Goal: Check status: Check status

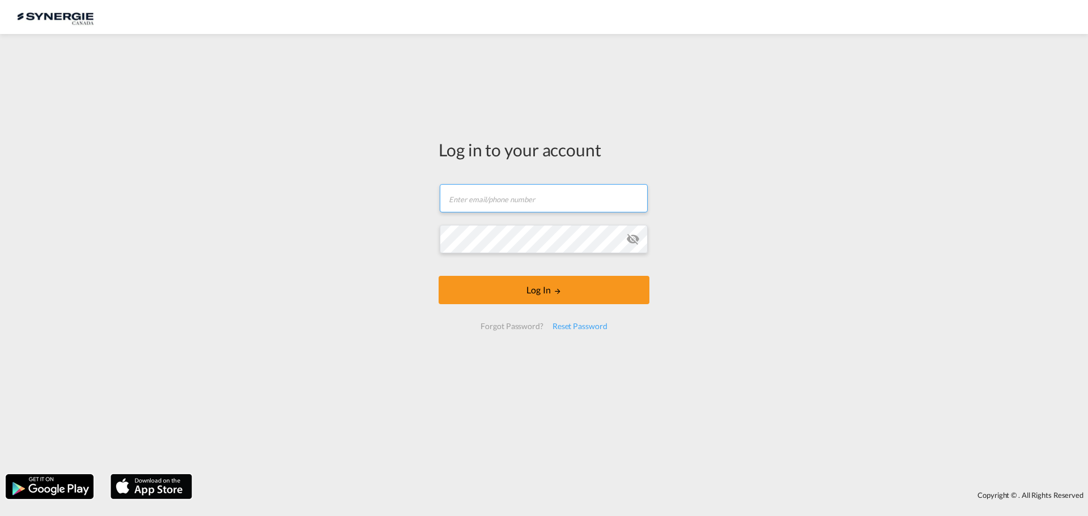
type input "ocean@gosynergie.com"
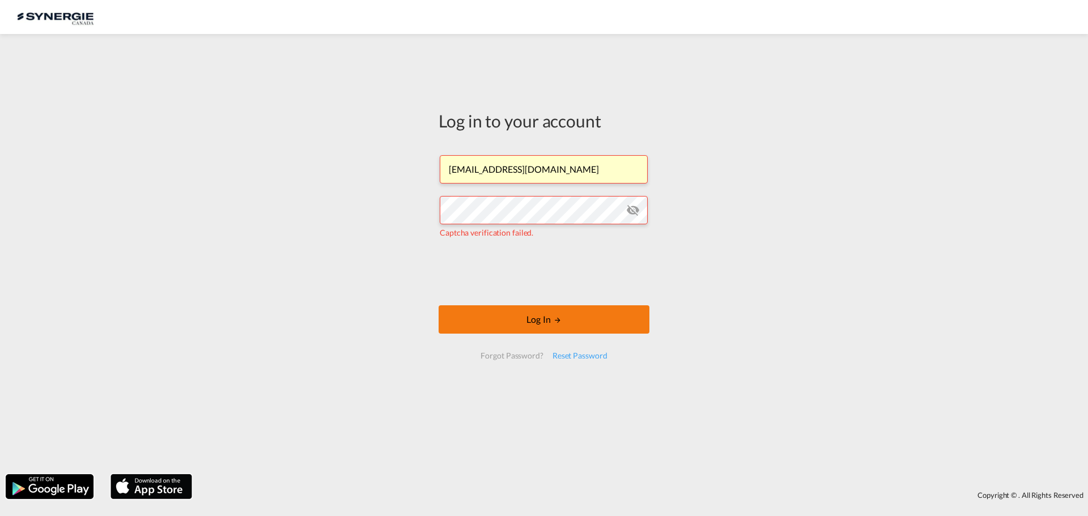
click at [570, 315] on button "Log In" at bounding box center [544, 319] width 211 height 28
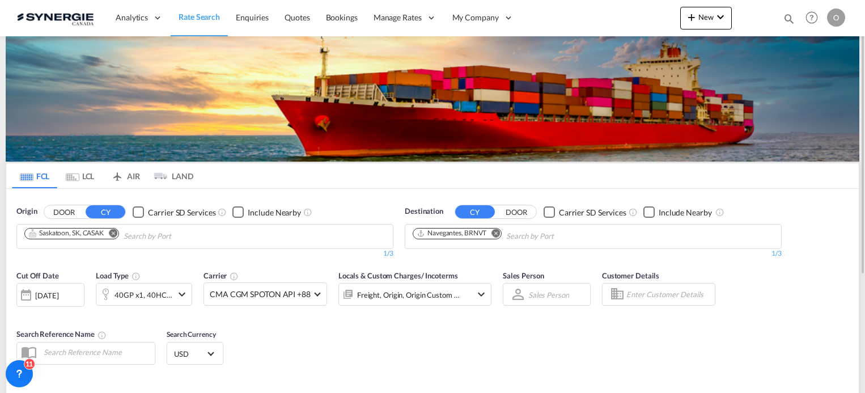
click at [785, 17] on md-icon "icon-magnify" at bounding box center [789, 18] width 12 height 12
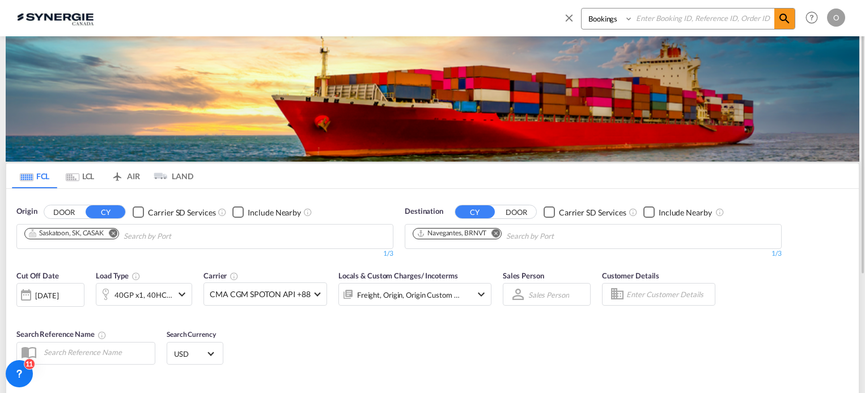
paste input "SYC000013175"
type input "SYC000013175"
click at [789, 18] on md-icon "icon-magnify" at bounding box center [785, 19] width 14 height 14
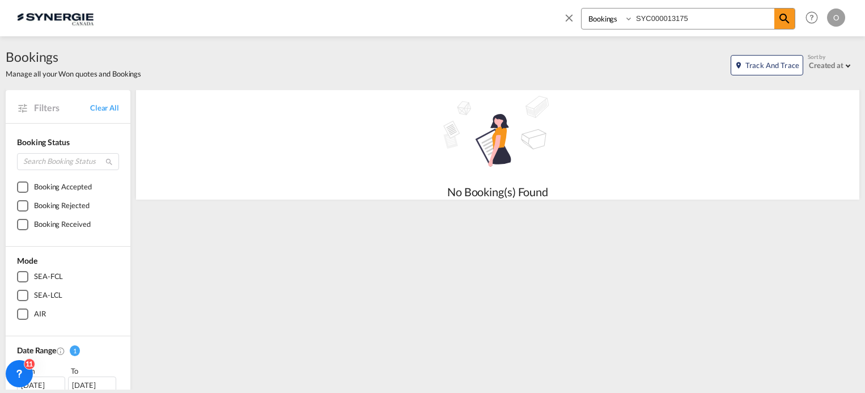
click at [612, 20] on select "Bookings Quotes Enquiries" at bounding box center [608, 19] width 54 height 20
select select "Quotes"
click at [581, 9] on select "Bookings Quotes Enquiries" at bounding box center [608, 19] width 54 height 20
click at [784, 18] on md-icon "icon-magnify" at bounding box center [785, 19] width 14 height 14
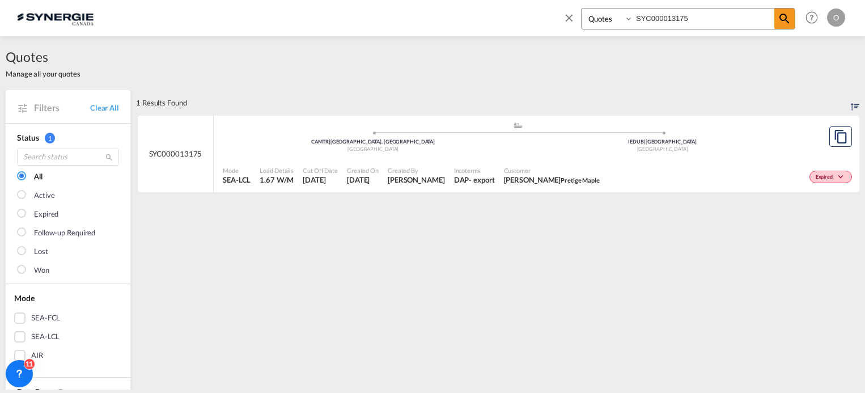
click at [439, 164] on div "Created By Karen Mercier" at bounding box center [416, 176] width 66 height 28
click at [370, 177] on span "[DATE]" at bounding box center [363, 180] width 32 height 10
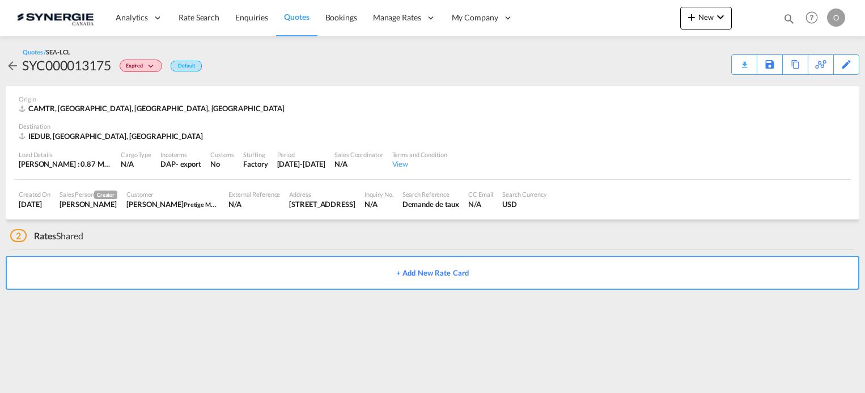
click at [163, 181] on div "Created On 10 Jul 2025 Sales Person Creator Karen Mercier Customer Anick Lefran…" at bounding box center [432, 200] width 836 height 40
click at [165, 179] on md-divider at bounding box center [432, 179] width 836 height 1
click at [69, 200] on div "[PERSON_NAME]" at bounding box center [89, 204] width 58 height 10
click at [14, 67] on md-icon "icon-arrow-left" at bounding box center [13, 66] width 14 height 14
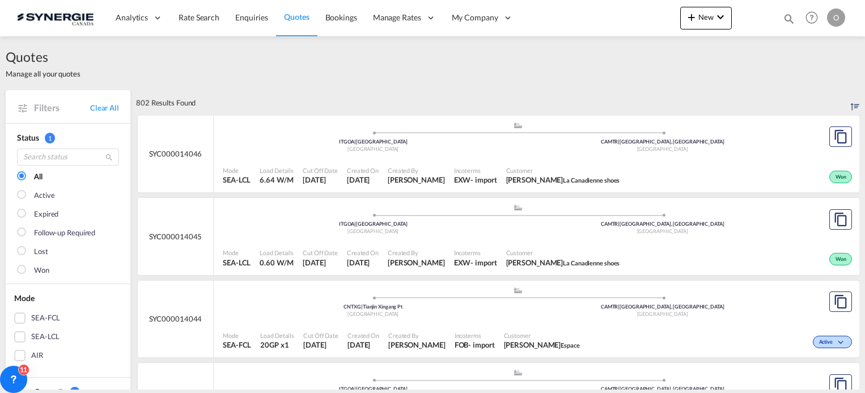
click at [787, 18] on md-icon "icon-magnify" at bounding box center [789, 18] width 12 height 12
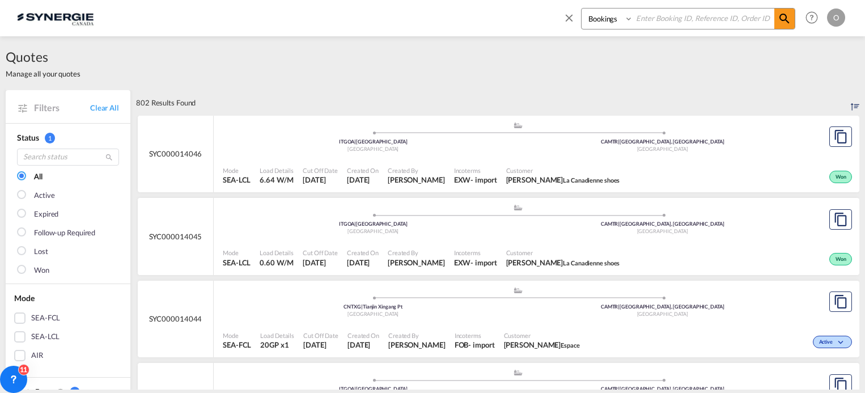
click at [690, 20] on input at bounding box center [703, 19] width 141 height 20
paste input "SYC000013175"
type input "SYC000013175"
click at [626, 19] on select "Bookings Quotes Enquiries" at bounding box center [608, 19] width 54 height 20
select select "Quotes"
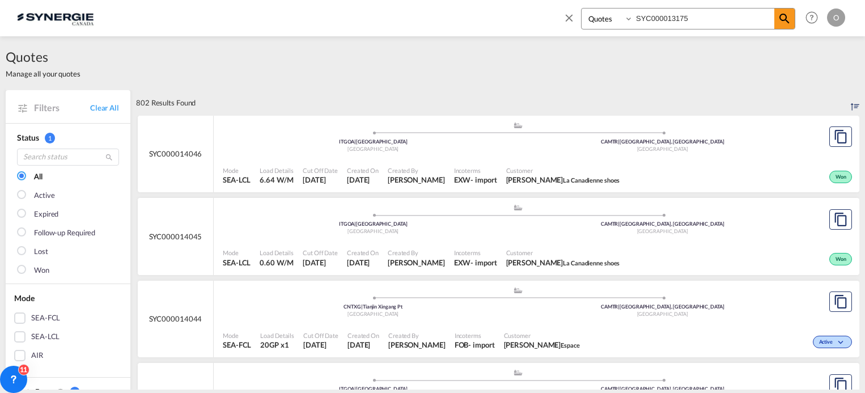
click at [581, 9] on select "Bookings Quotes Enquiries" at bounding box center [608, 19] width 54 height 20
click at [787, 17] on md-icon "icon-magnify" at bounding box center [785, 19] width 14 height 14
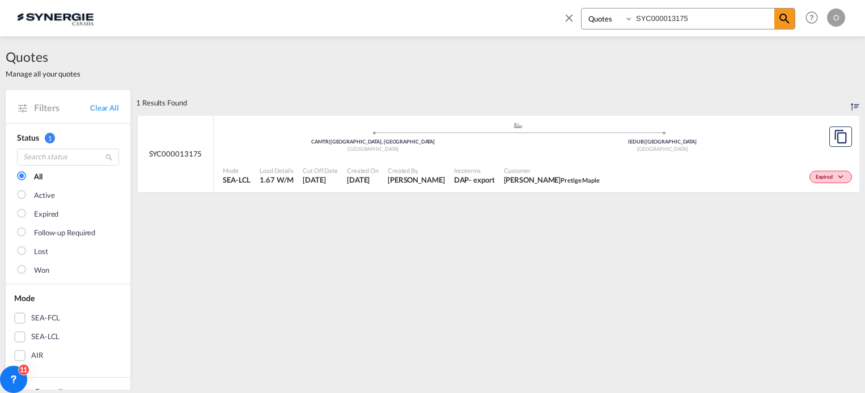
click at [449, 177] on div "Incoterms DAP - export" at bounding box center [474, 176] width 50 height 28
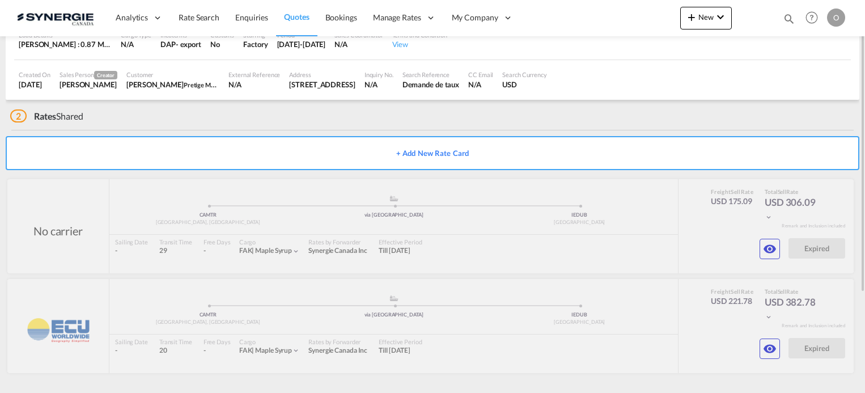
scroll to position [6, 0]
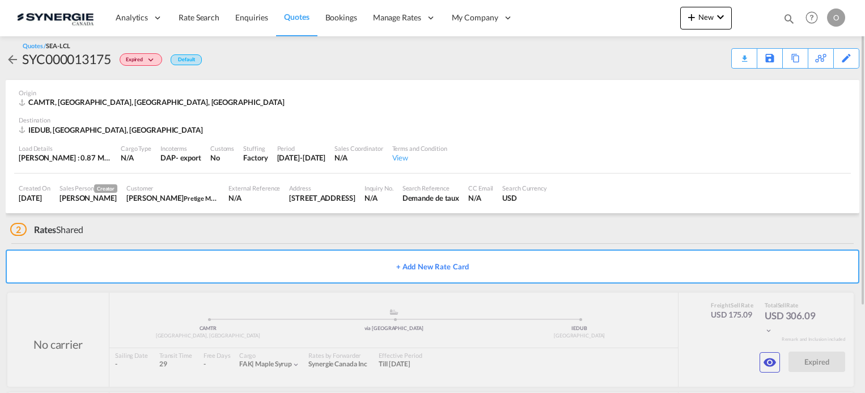
click at [182, 192] on div "Customer" at bounding box center [172, 188] width 93 height 9
click at [194, 189] on div "Customer" at bounding box center [172, 188] width 93 height 9
click at [135, 58] on span "Expired" at bounding box center [136, 61] width 20 height 11
click at [198, 114] on div "Lost" at bounding box center [432, 196] width 865 height 393
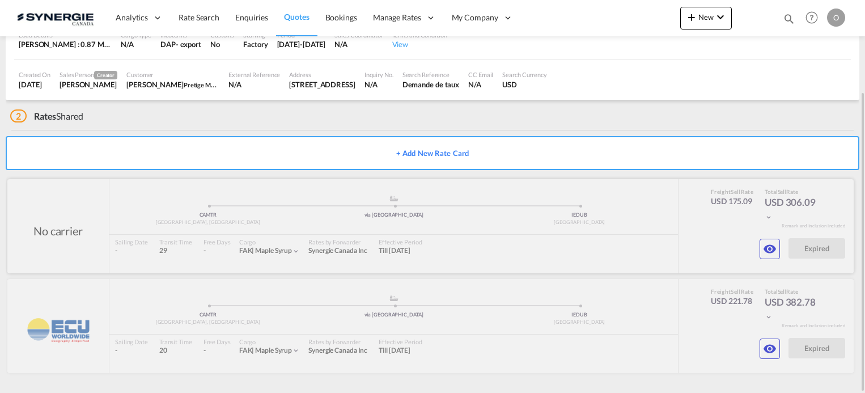
click at [325, 239] on div at bounding box center [430, 226] width 846 height 94
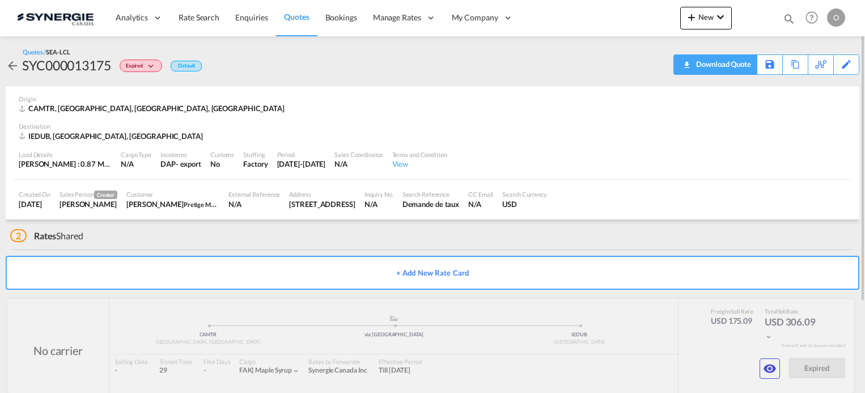
click at [732, 65] on div "Download Quote" at bounding box center [722, 64] width 58 height 18
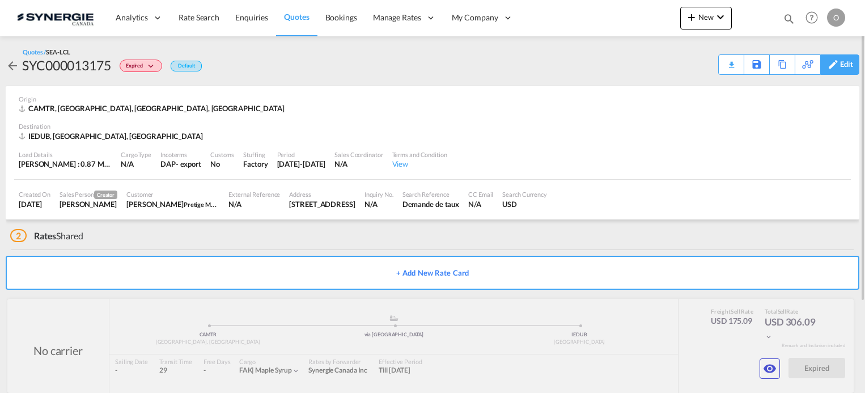
click at [843, 63] on div "Edit" at bounding box center [846, 64] width 13 height 19
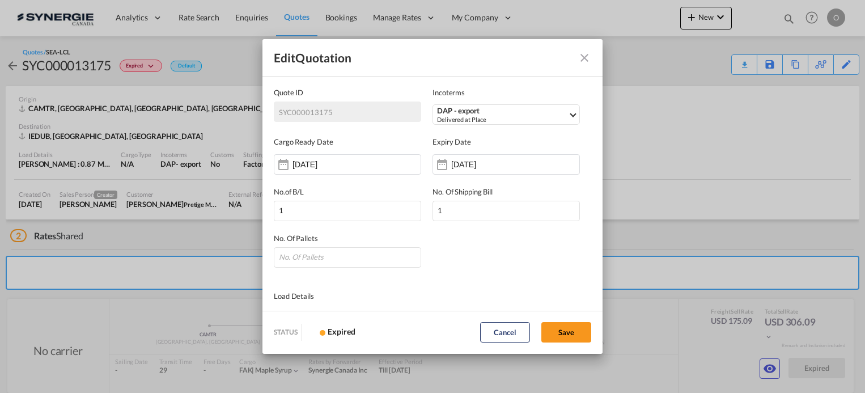
click at [584, 55] on md-icon "Close dialog" at bounding box center [584, 58] width 14 height 14
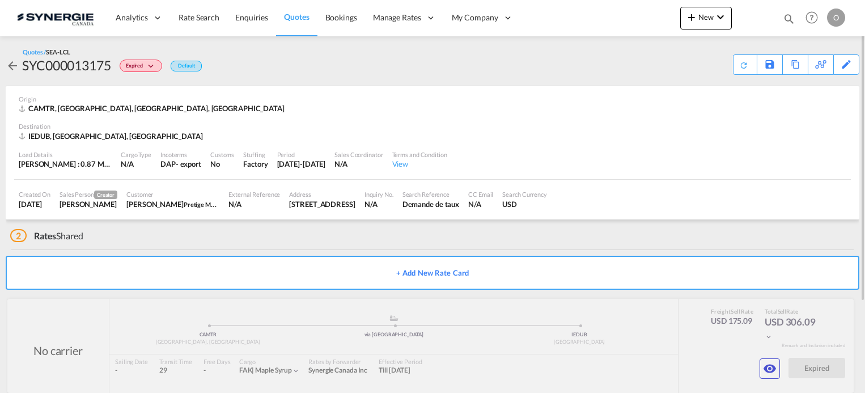
scroll to position [120, 0]
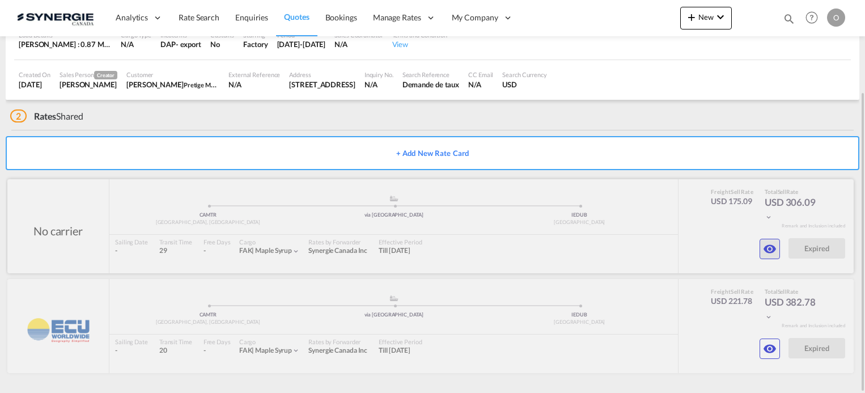
click at [767, 251] on md-icon "icon-eye" at bounding box center [770, 249] width 14 height 14
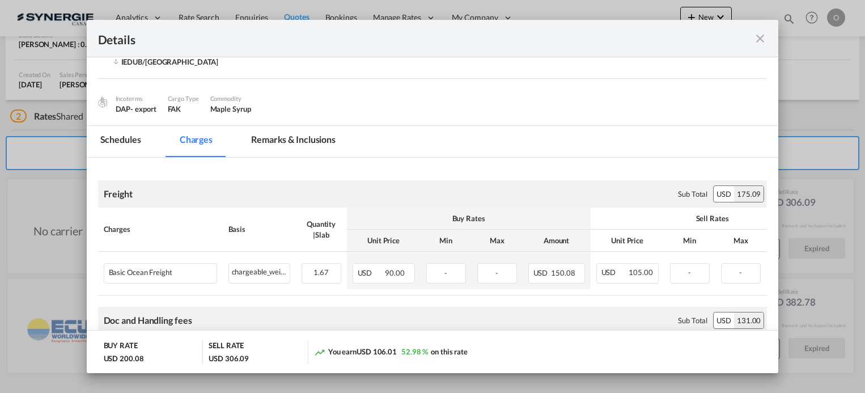
scroll to position [57, 0]
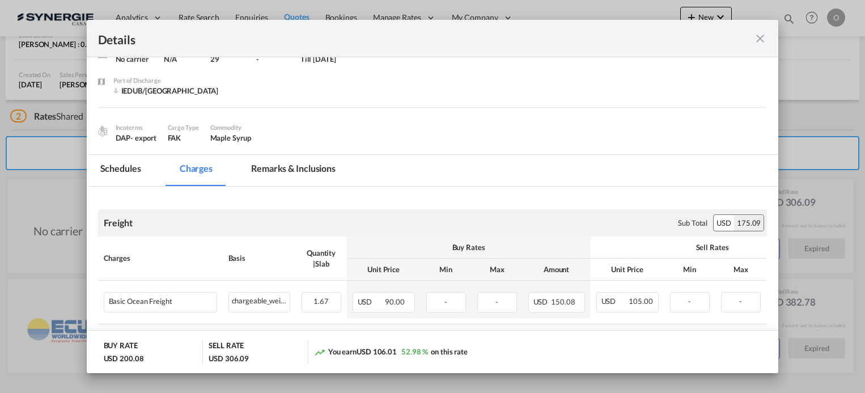
click at [273, 164] on md-tab-item "Remarks & Inclusions" at bounding box center [293, 170] width 112 height 31
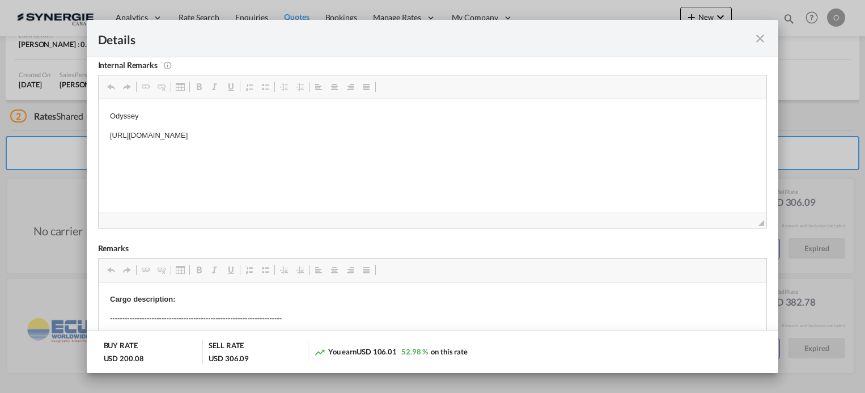
scroll to position [227, 0]
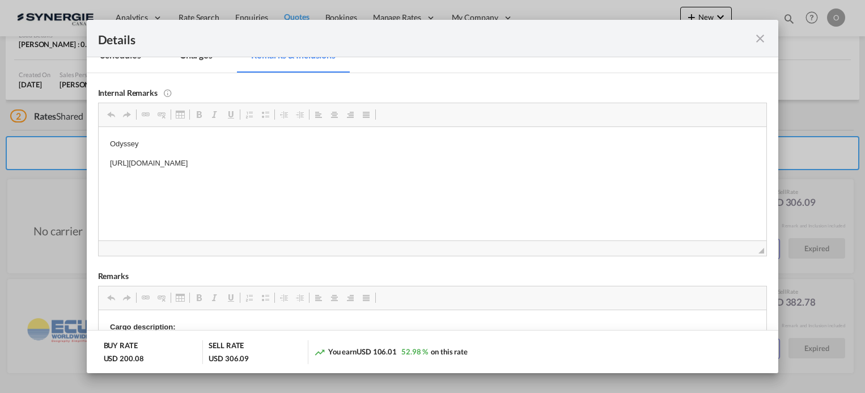
click at [755, 41] on md-icon "icon-close fg-AAA8AD m-0 cursor" at bounding box center [760, 39] width 14 height 14
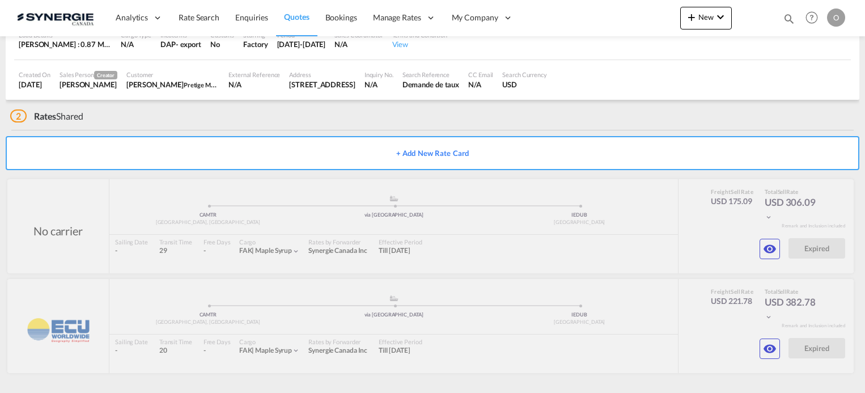
scroll to position [52, 0]
click at [766, 256] on md-icon "icon-eye" at bounding box center [770, 249] width 14 height 14
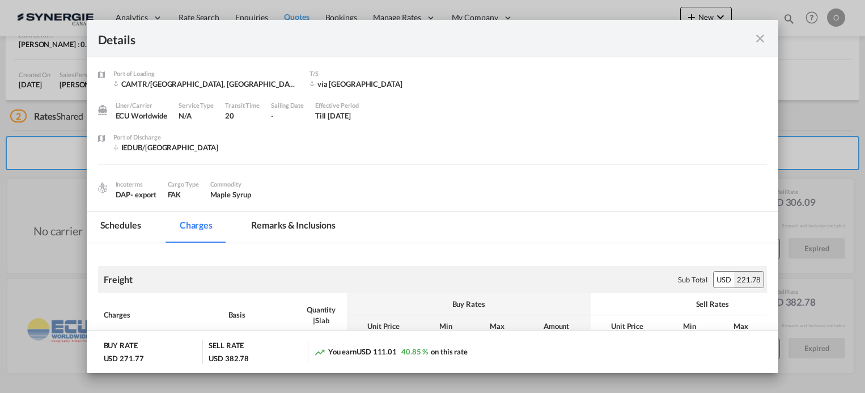
click at [291, 228] on md-tab-item "Remarks & Inclusions" at bounding box center [293, 226] width 112 height 31
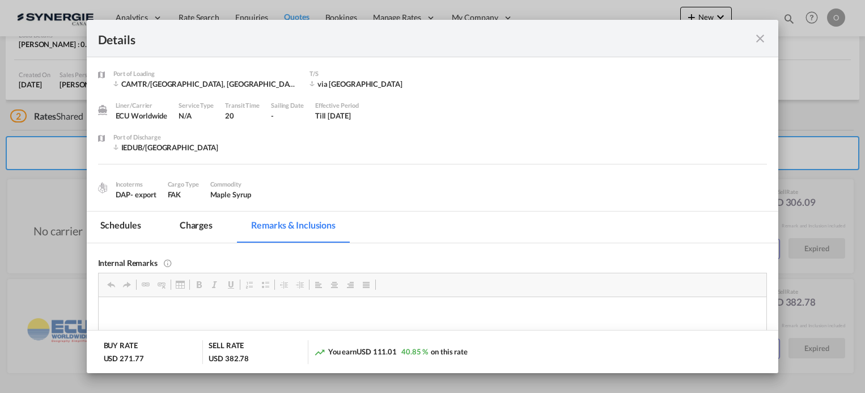
scroll to position [57, 0]
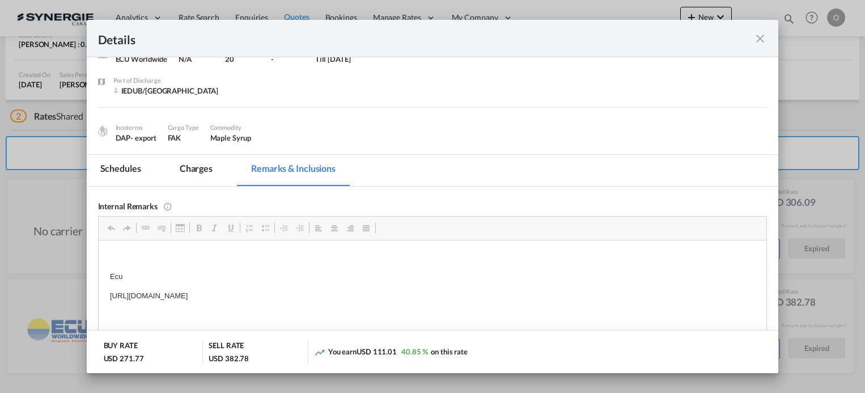
click at [766, 41] on md-icon "icon-close fg-AAA8AD m-0 cursor" at bounding box center [760, 39] width 14 height 14
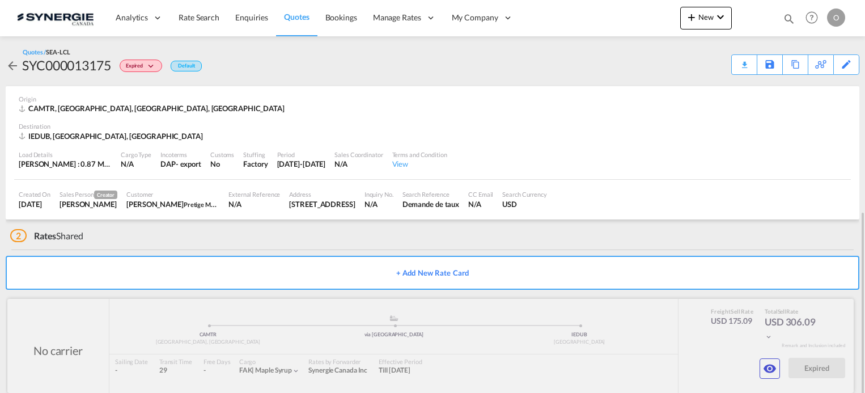
scroll to position [120, 0]
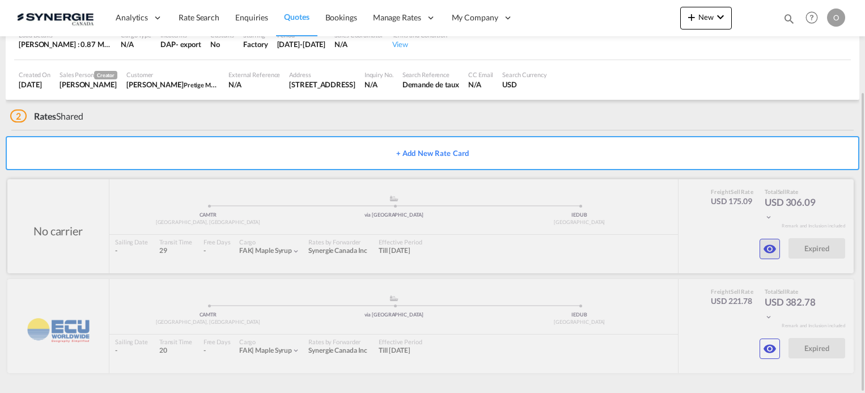
click at [767, 248] on md-icon "icon-eye" at bounding box center [770, 249] width 14 height 14
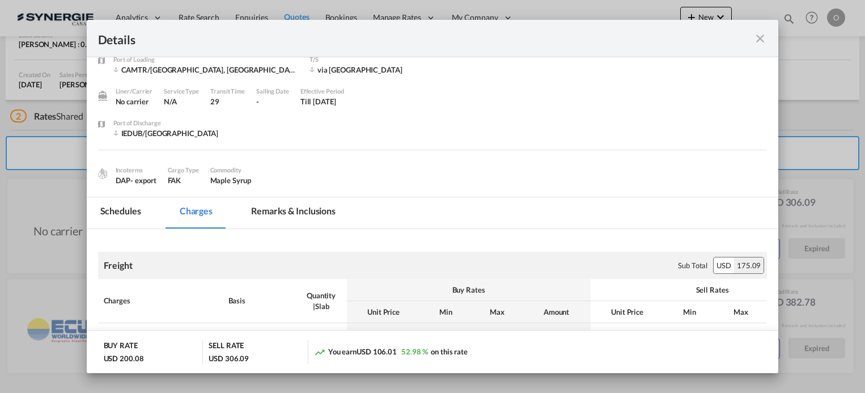
scroll to position [0, 0]
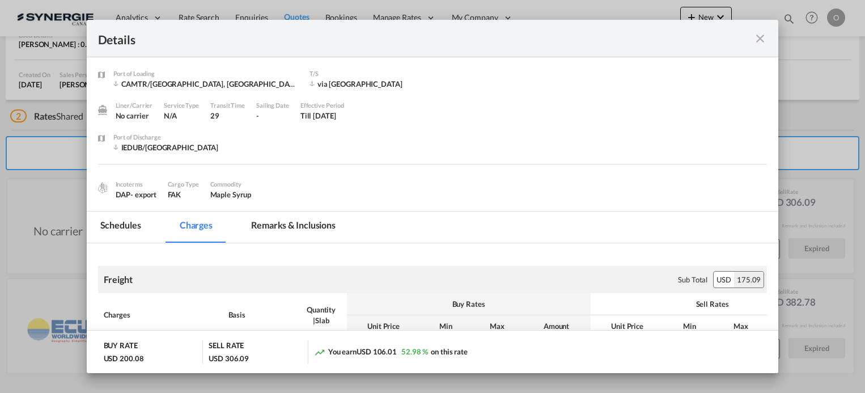
click at [757, 39] on md-icon "icon-close fg-AAA8AD m-0 cursor" at bounding box center [760, 39] width 14 height 14
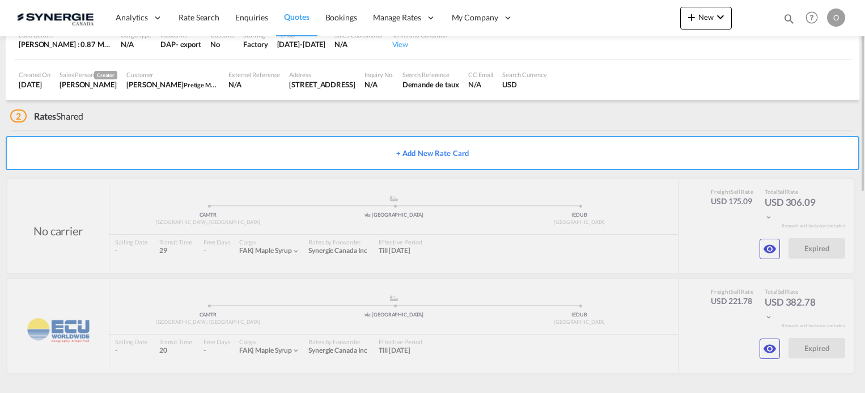
scroll to position [6, 0]
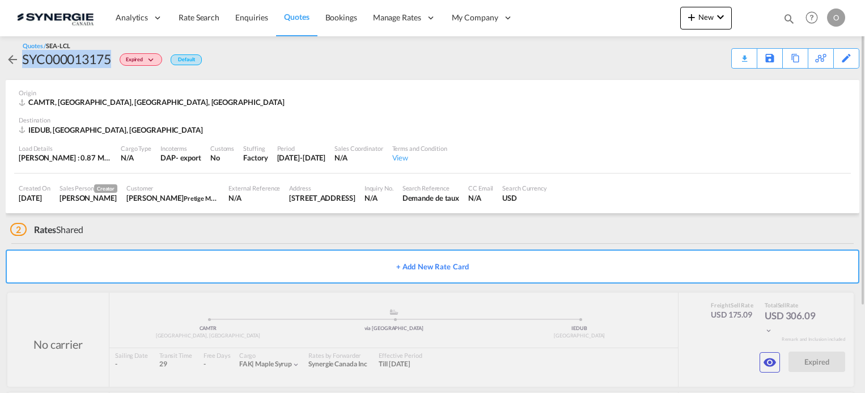
drag, startPoint x: 22, startPoint y: 59, endPoint x: 111, endPoint y: 62, distance: 89.0
click at [111, 62] on div "SYC000013175 Expired Default" at bounding box center [104, 59] width 196 height 18
copy div "SYC000013175"
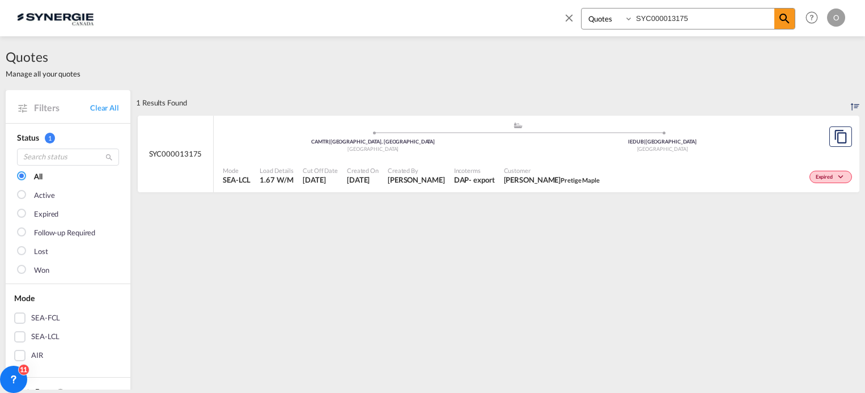
select select "Quotes"
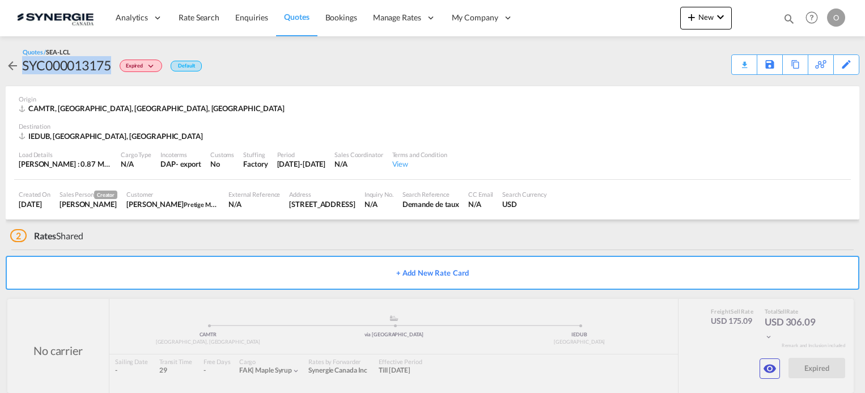
scroll to position [6, 0]
